Goal: Task Accomplishment & Management: Manage account settings

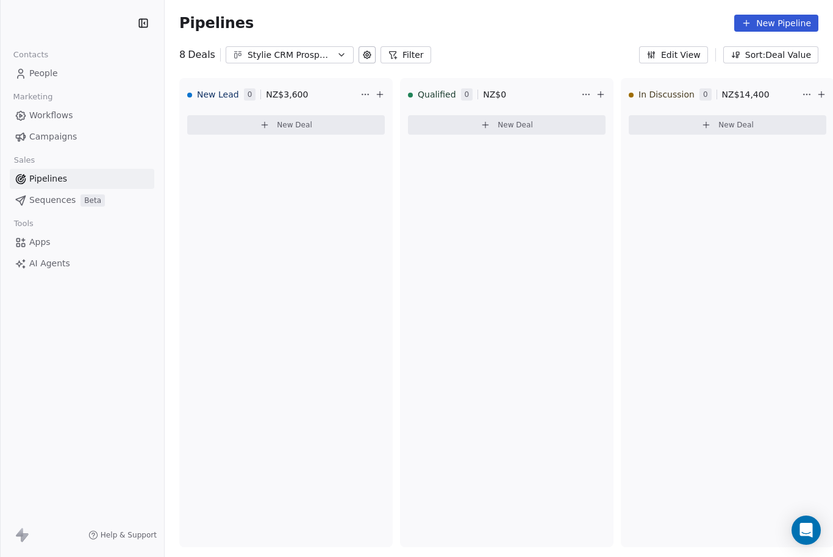
scroll to position [5, 0]
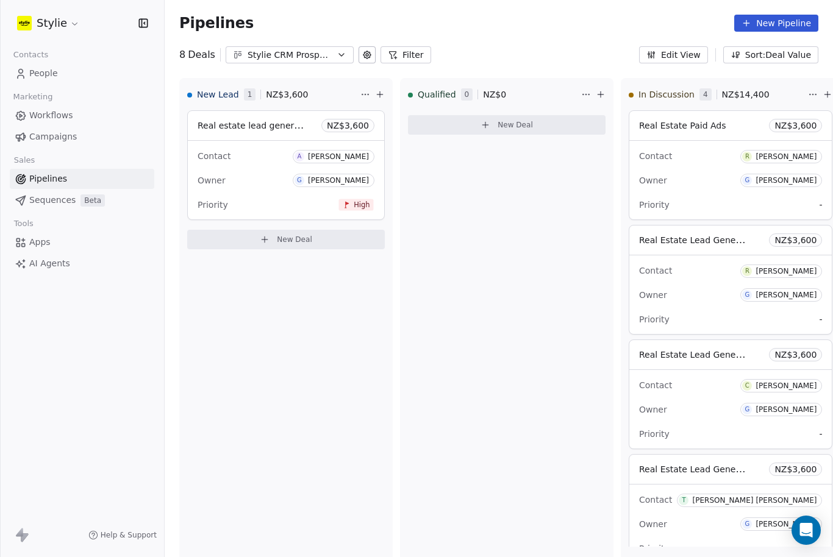
click at [38, 67] on span "People" at bounding box center [43, 73] width 29 height 13
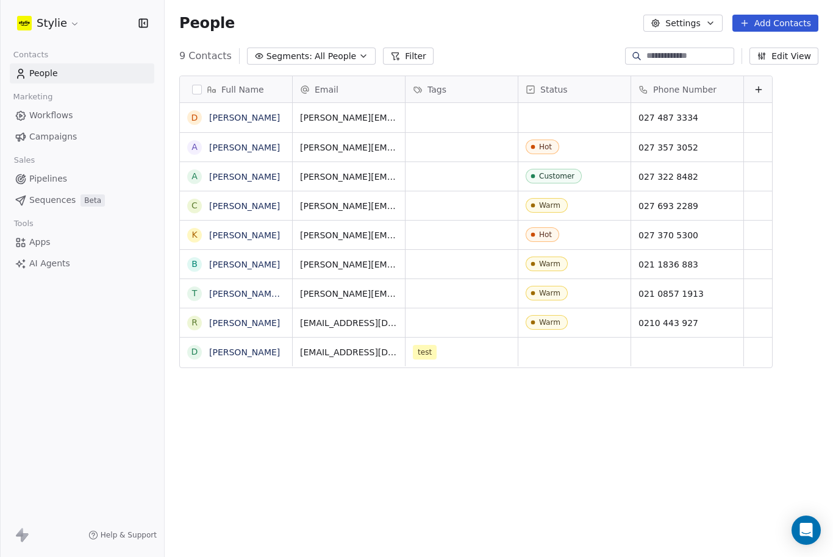
scroll to position [525, 668]
click at [791, 27] on button "Add Contacts" at bounding box center [775, 23] width 86 height 17
drag, startPoint x: 791, startPoint y: 27, endPoint x: 764, endPoint y: 59, distance: 41.1
click at [764, 59] on div "Create new contact" at bounding box center [768, 50] width 113 height 20
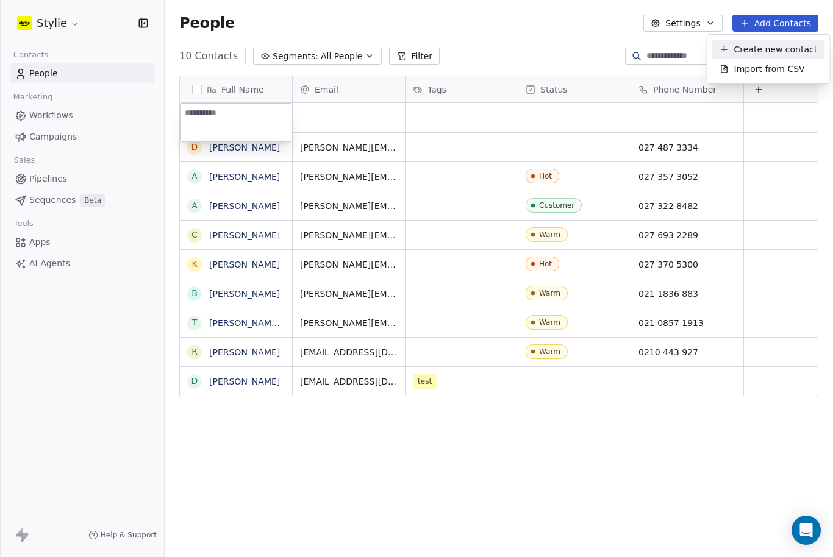
scroll to position [5, 0]
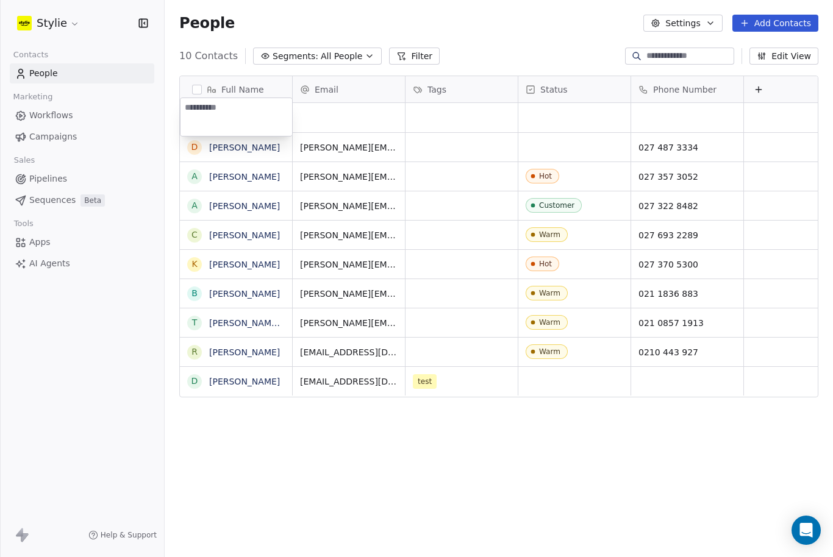
type textarea "*"
drag, startPoint x: 764, startPoint y: 59, endPoint x: 160, endPoint y: 94, distance: 605.1
drag, startPoint x: 160, startPoint y: 94, endPoint x: 165, endPoint y: 109, distance: 15.4
type textarea "**********"
drag, startPoint x: 165, startPoint y: 109, endPoint x: 351, endPoint y: 110, distance: 185.3
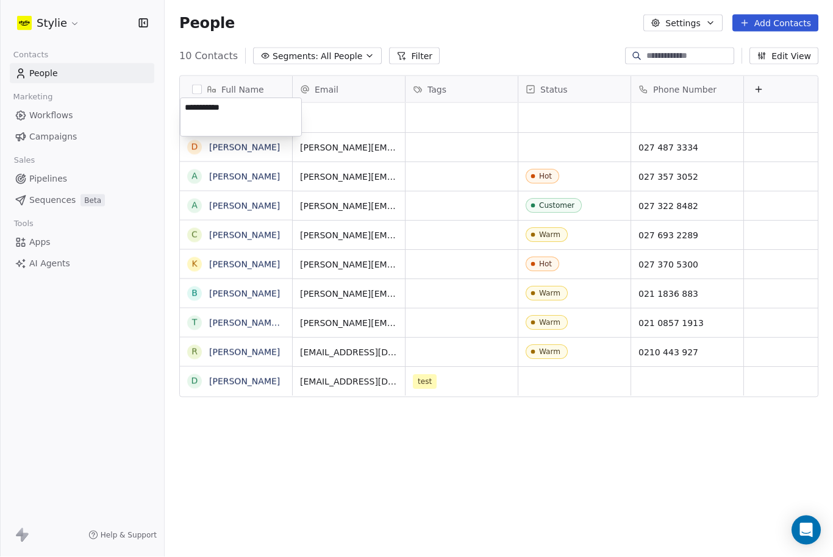
click at [349, 113] on html "**********" at bounding box center [416, 278] width 833 height 557
click at [318, 103] on div "grid" at bounding box center [349, 117] width 112 height 29
click at [311, 103] on div "grid" at bounding box center [349, 117] width 112 height 29
click at [312, 103] on div "grid" at bounding box center [349, 117] width 112 height 29
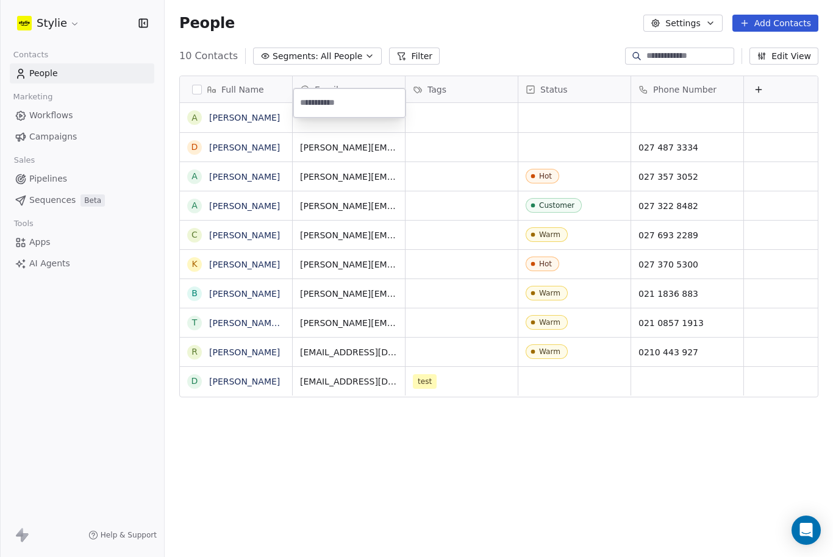
click at [312, 102] on input "email" at bounding box center [349, 103] width 107 height 24
type input "**********"
drag, startPoint x: 568, startPoint y: 94, endPoint x: 569, endPoint y: 52, distance: 42.7
click at [569, 52] on html "Stylie Contacts People Marketing Workflows Campaigns Sales Pipelines Sequences …" at bounding box center [416, 278] width 833 height 557
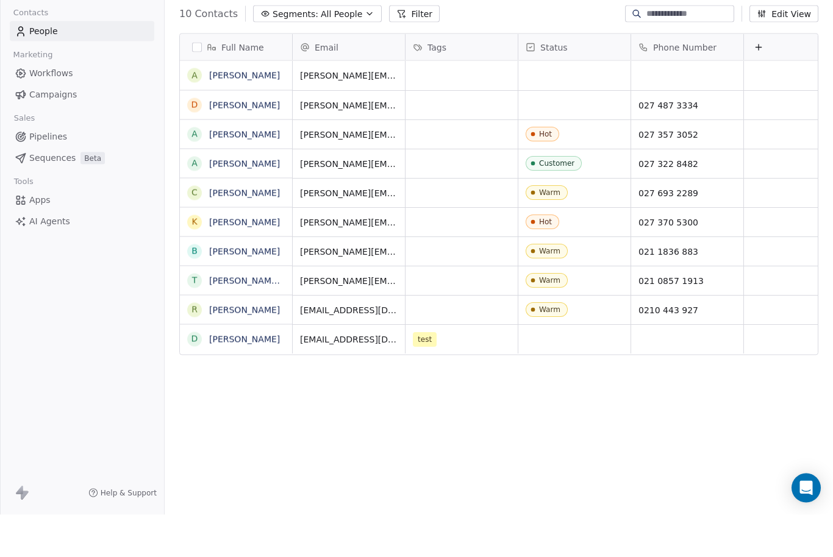
scroll to position [40, 0]
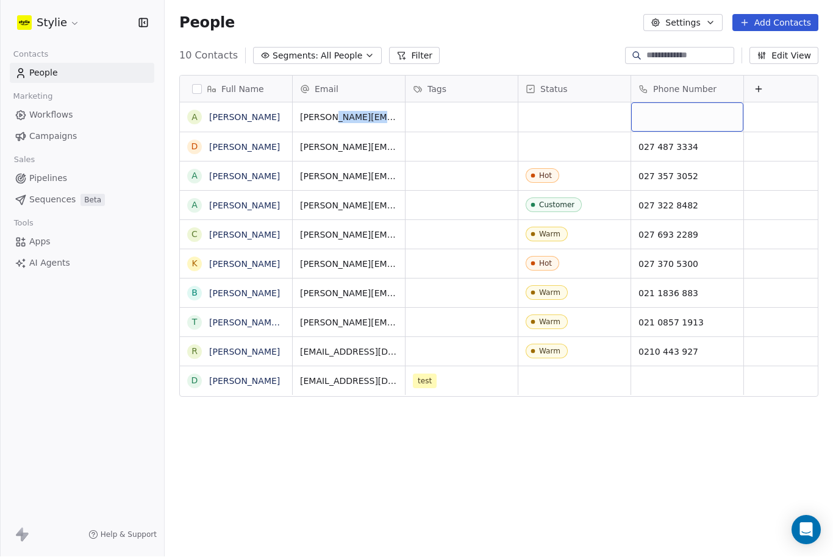
click at [676, 103] on div "grid" at bounding box center [687, 117] width 112 height 29
type input "*********"
click at [579, 63] on html "Stylie Contacts People Marketing Workflows Campaigns Sales Pipelines Sequences …" at bounding box center [416, 278] width 833 height 557
click at [755, 85] on icon at bounding box center [758, 90] width 10 height 10
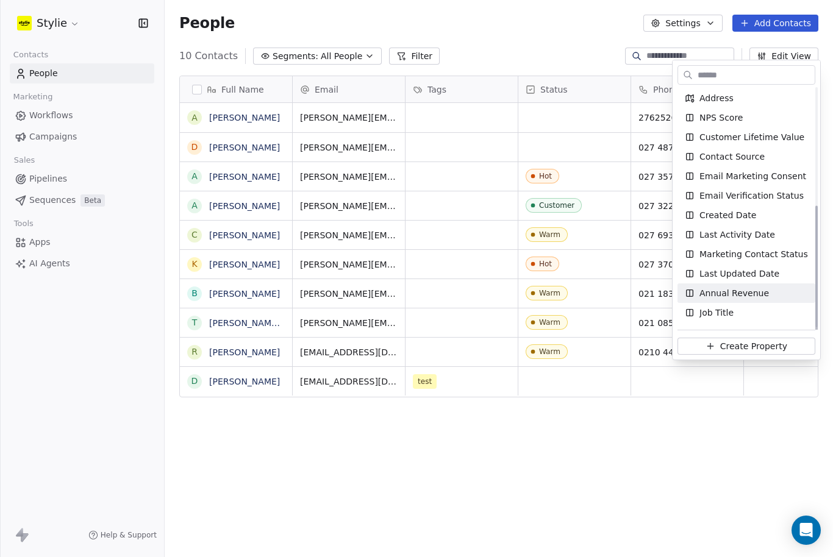
scroll to position [215, 0]
click at [744, 352] on span "Create Property" at bounding box center [753, 346] width 67 height 12
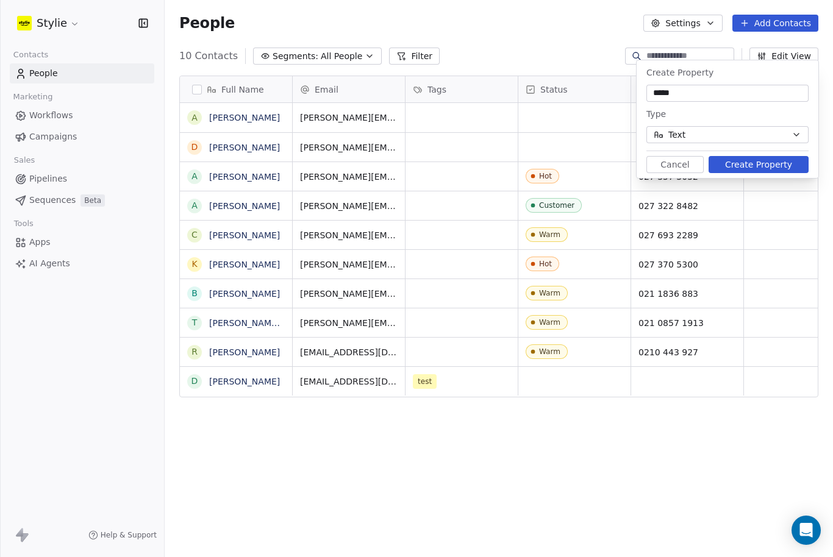
type input "*****"
click at [772, 160] on button "Create Property" at bounding box center [758, 164] width 100 height 17
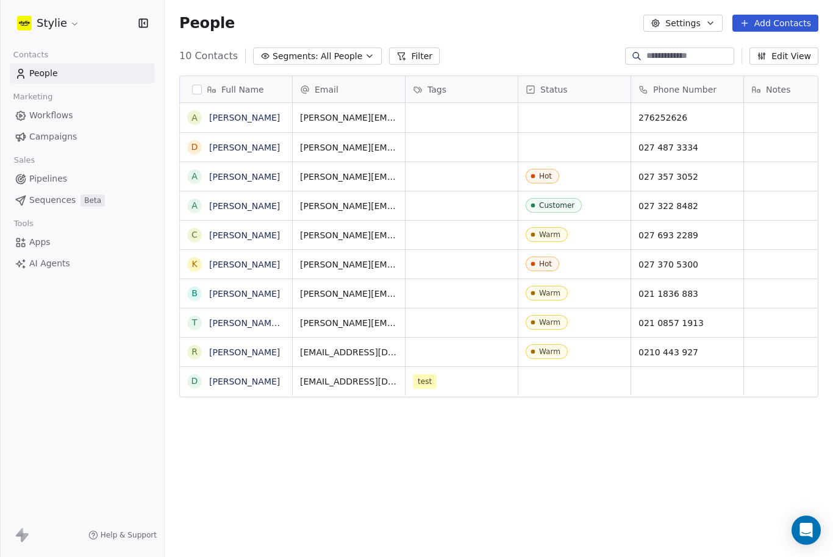
scroll to position [0, 39]
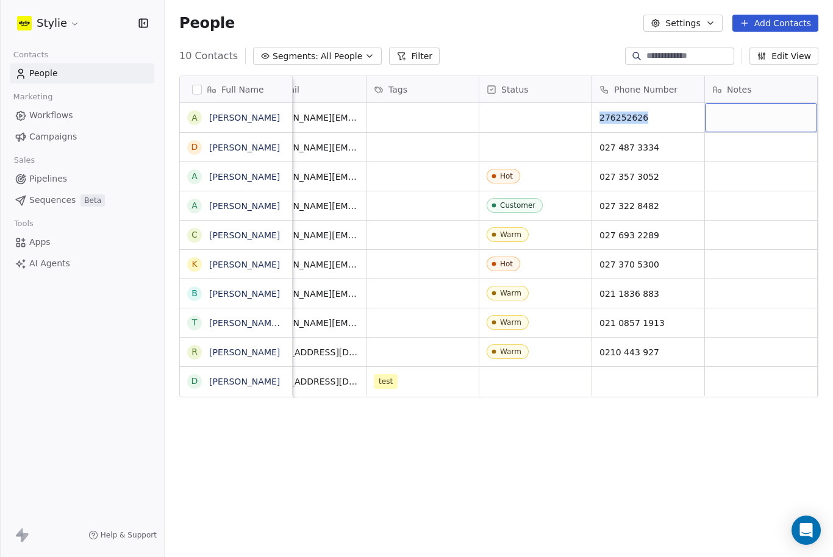
click at [773, 103] on div "grid" at bounding box center [761, 117] width 112 height 29
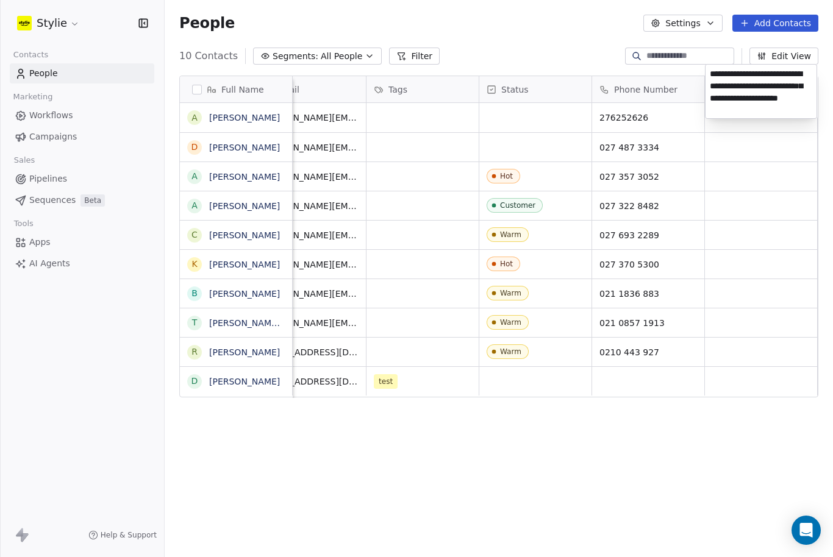
type textarea "**********"
click at [764, 226] on html "Stylie Contacts People Marketing Workflows Campaigns Sales Pipelines Sequences …" at bounding box center [416, 278] width 833 height 557
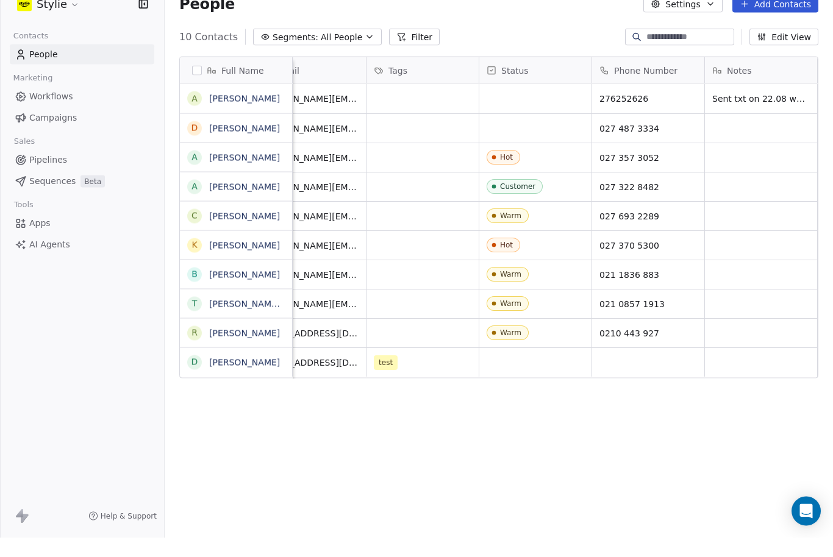
scroll to position [40, 0]
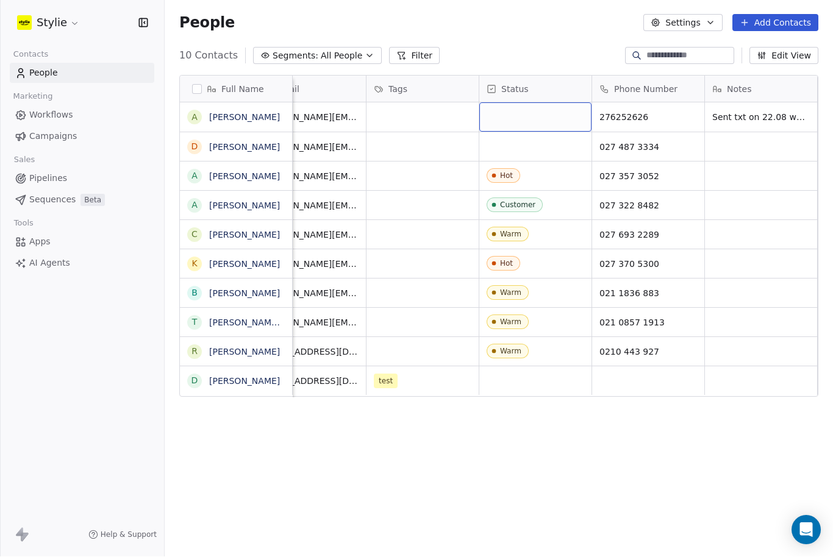
click at [506, 103] on div "grid" at bounding box center [535, 117] width 112 height 29
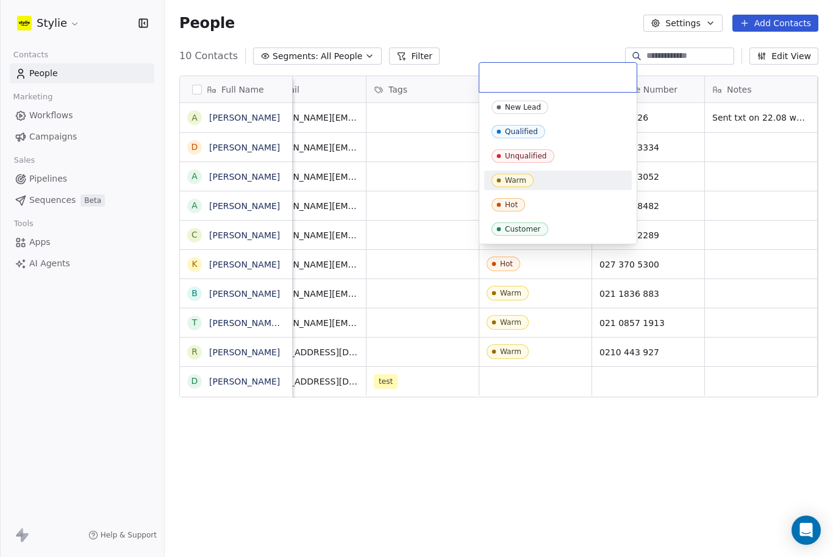
click at [512, 177] on div "Warm" at bounding box center [515, 180] width 21 height 9
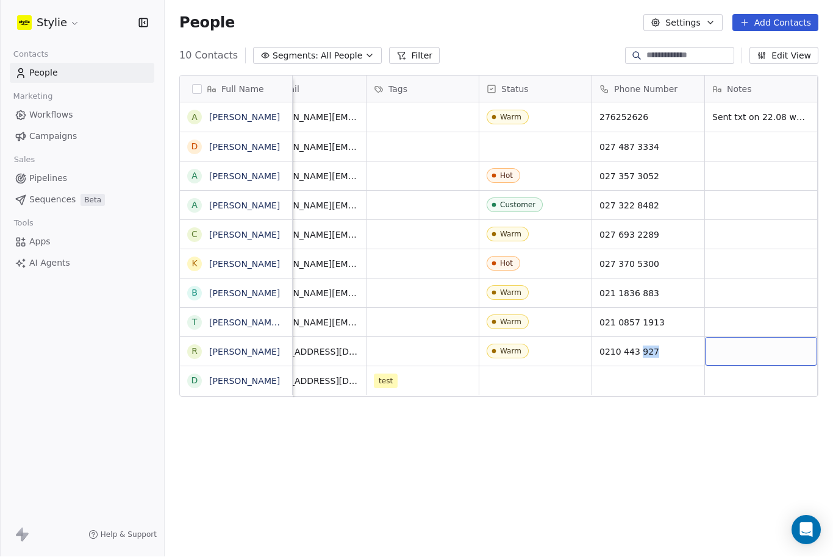
click at [738, 338] on div "grid" at bounding box center [761, 352] width 112 height 29
type textarea "**********"
click at [661, 393] on html "**********" at bounding box center [416, 278] width 833 height 557
click at [469, 450] on div "Full Name A [PERSON_NAME] D [PERSON_NAME] A [PERSON_NAME] A [PERSON_NAME] C [PE…" at bounding box center [499, 311] width 668 height 490
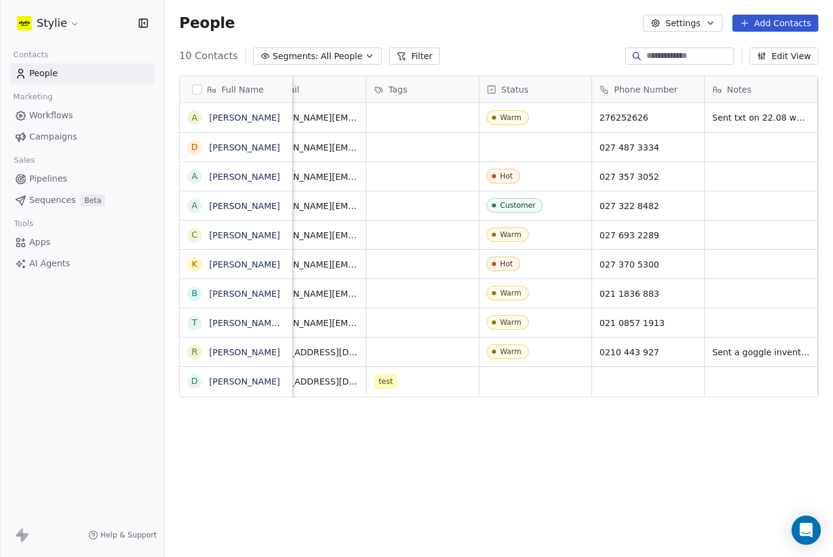
click at [304, 84] on div "Email" at bounding box center [308, 90] width 95 height 12
click at [335, 83] on html "Stylie Contacts People Marketing Workflows Campaigns Sales Pipelines Sequences …" at bounding box center [416, 278] width 833 height 557
click at [335, 84] on div "Email" at bounding box center [308, 90] width 95 height 12
click at [355, 82] on html "Stylie Contacts People Marketing Workflows Campaigns Sales Pipelines Sequences …" at bounding box center [416, 278] width 833 height 557
click at [366, 84] on div "Tags" at bounding box center [422, 89] width 112 height 26
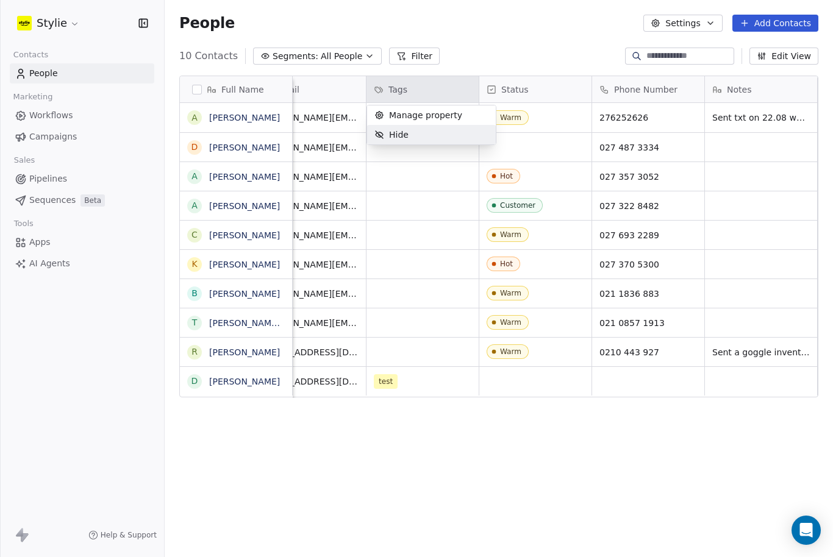
click at [430, 177] on html "Stylie Contacts People Marketing Workflows Campaigns Sales Pipelines Sequences …" at bounding box center [416, 278] width 833 height 557
